Goal: Information Seeking & Learning: Learn about a topic

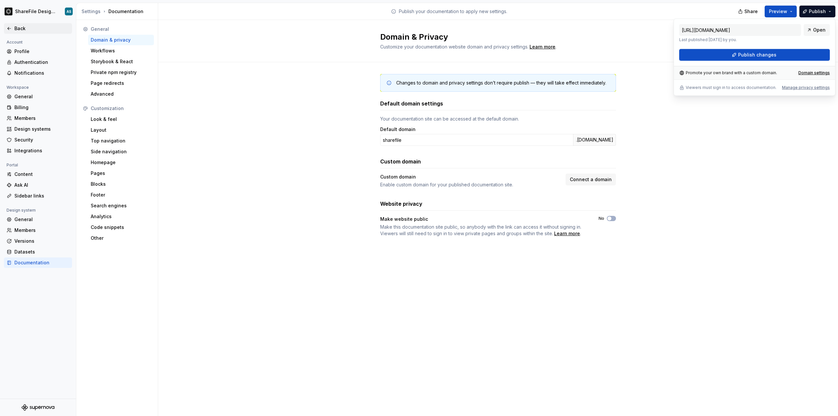
click at [21, 25] on div "Back" at bounding box center [38, 28] width 68 height 10
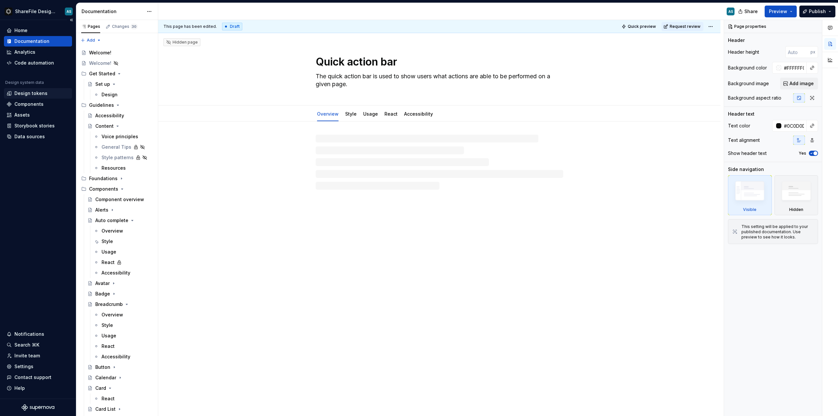
click at [27, 91] on div "Design tokens" at bounding box center [30, 93] width 33 height 7
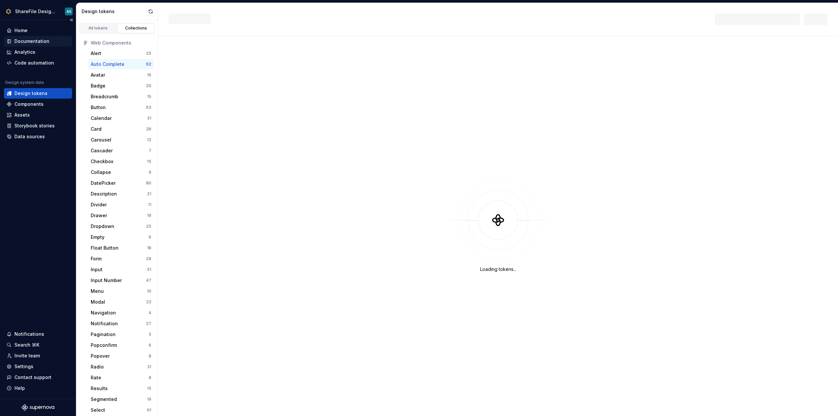
click at [33, 38] on div "Documentation" at bounding box center [31, 41] width 35 height 7
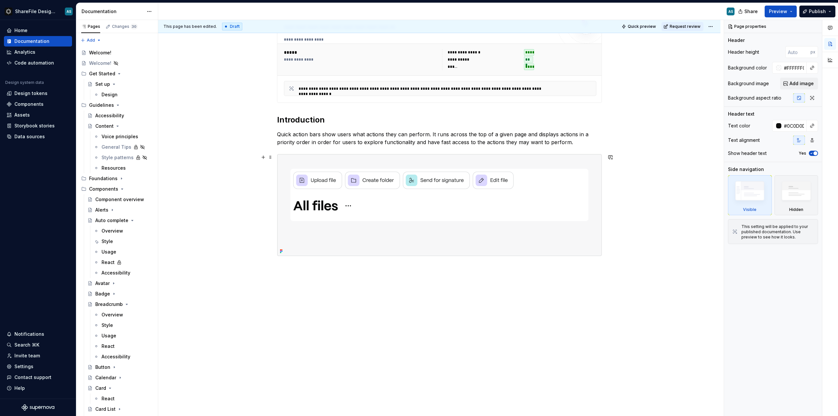
scroll to position [129, 0]
type textarea "*"
